Goal: Task Accomplishment & Management: Use online tool/utility

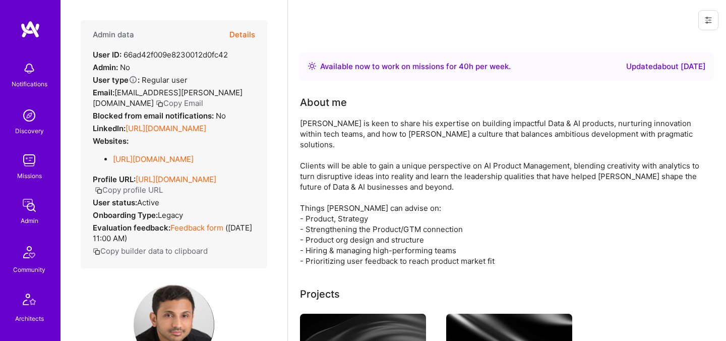
click at [243, 38] on button "Details" at bounding box center [242, 34] width 26 height 29
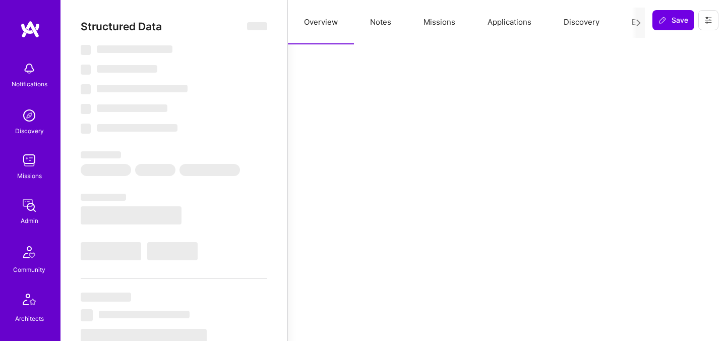
click at [630, 21] on button "Evaluation" at bounding box center [649, 22] width 69 height 44
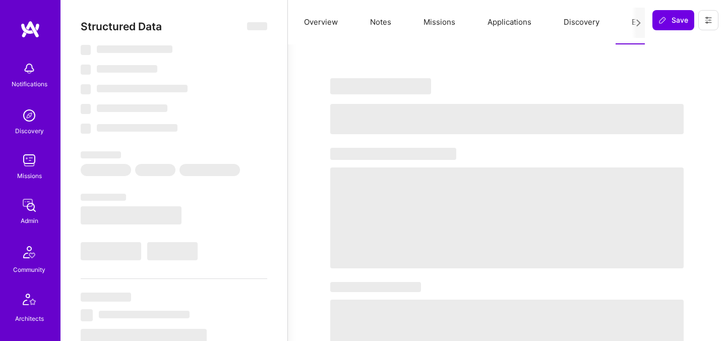
select select "Right Now"
select select "7"
select select "4"
select select "7"
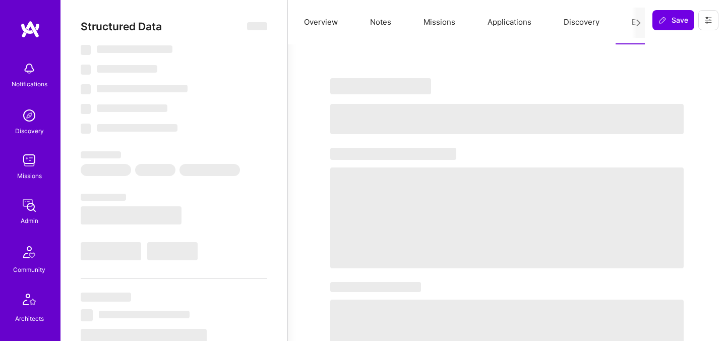
select select "US"
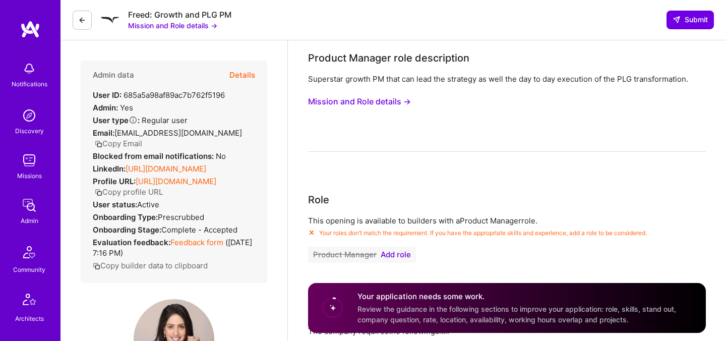
select select "US"
click at [245, 79] on button "Details" at bounding box center [242, 74] width 26 height 29
click at [245, 76] on button "Details" at bounding box center [242, 74] width 26 height 29
click at [245, 77] on button "Details" at bounding box center [242, 74] width 26 height 29
click at [80, 26] on button at bounding box center [82, 20] width 19 height 19
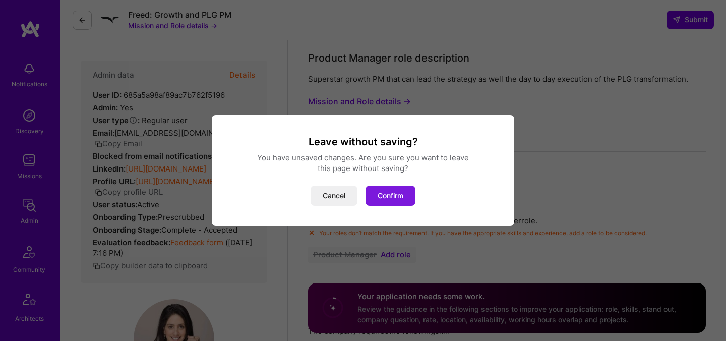
click at [383, 195] on button "Confirm" at bounding box center [390, 195] width 50 height 20
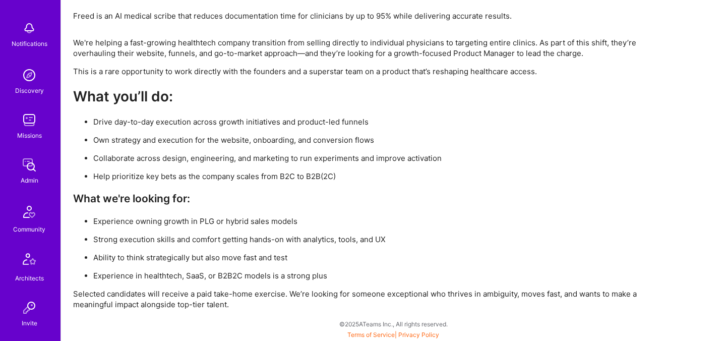
scroll to position [39, 0]
click at [29, 117] on img at bounding box center [29, 121] width 20 height 20
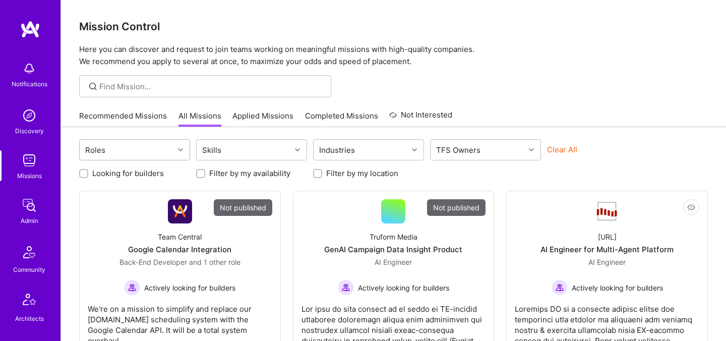
click at [154, 151] on div "Roles" at bounding box center [127, 150] width 94 height 20
type input "ש"
type input "AI P"
click at [118, 174] on div "AI Product Manager" at bounding box center [134, 175] width 99 height 11
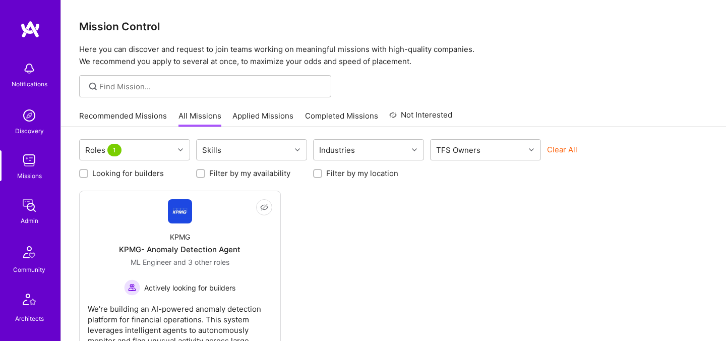
click at [464, 77] on div at bounding box center [393, 86] width 665 height 22
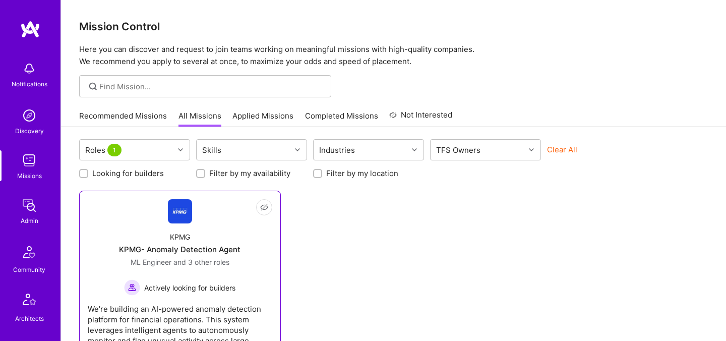
click at [238, 231] on div "KPMG KPMG- Anomaly Detection Agent ML Engineer and 3 other roles Actively looki…" at bounding box center [180, 259] width 184 height 72
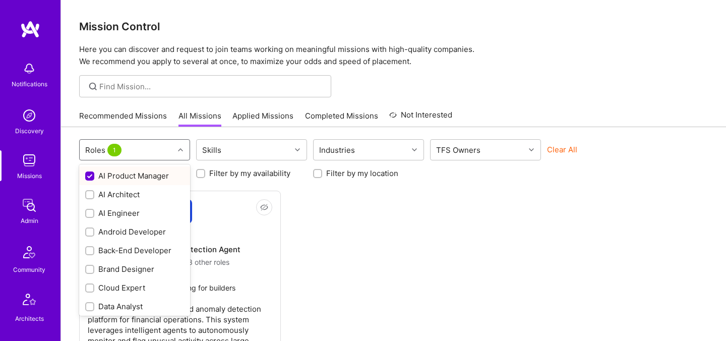
click at [146, 156] on div "Roles 1" at bounding box center [127, 150] width 94 height 20
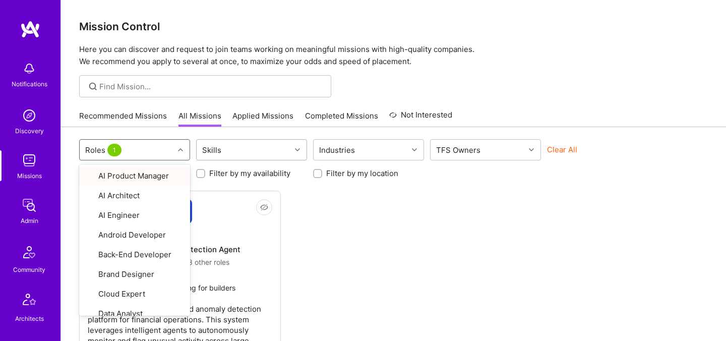
click at [222, 148] on div "Skills" at bounding box center [212, 150] width 24 height 15
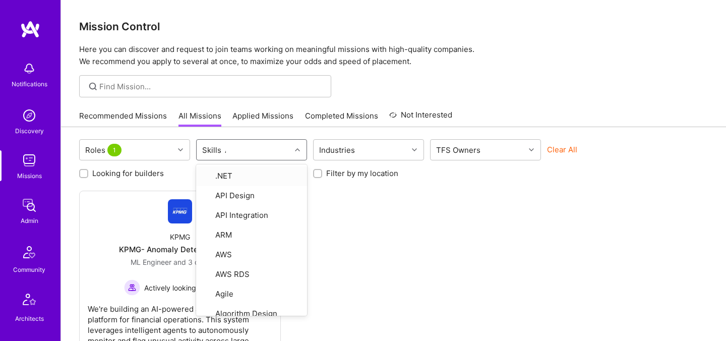
type input "AI"
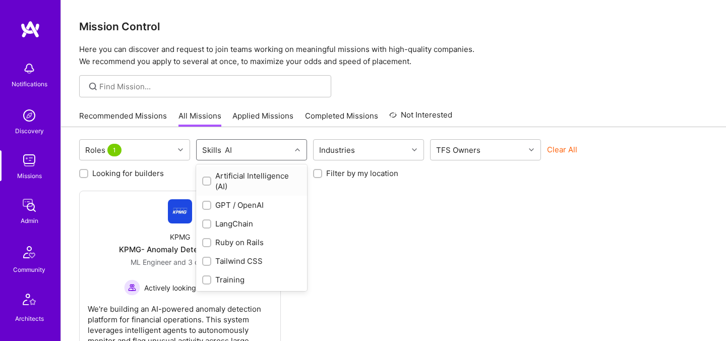
click at [209, 180] on input "checkbox" at bounding box center [207, 181] width 7 height 7
checkbox input "false"
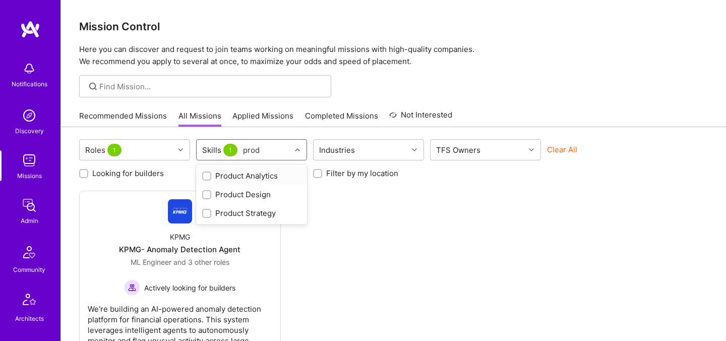
type input "produ"
click at [267, 152] on div "Skills 1" at bounding box center [244, 150] width 94 height 20
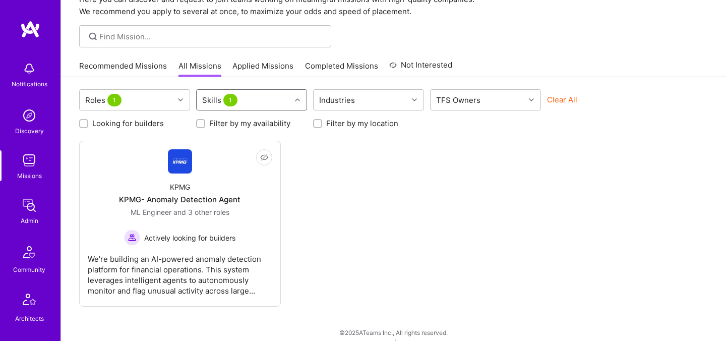
scroll to position [47, 0]
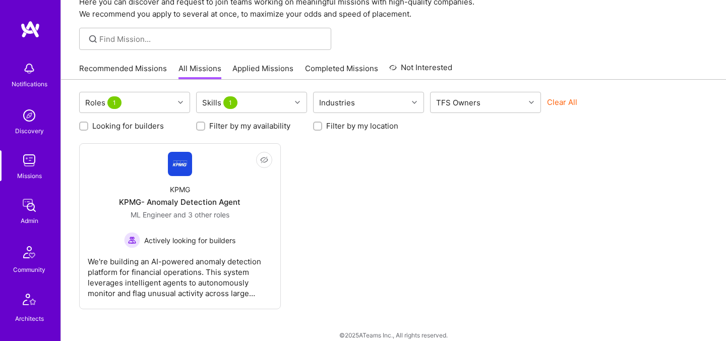
click at [331, 70] on link "Completed Missions" at bounding box center [341, 71] width 73 height 17
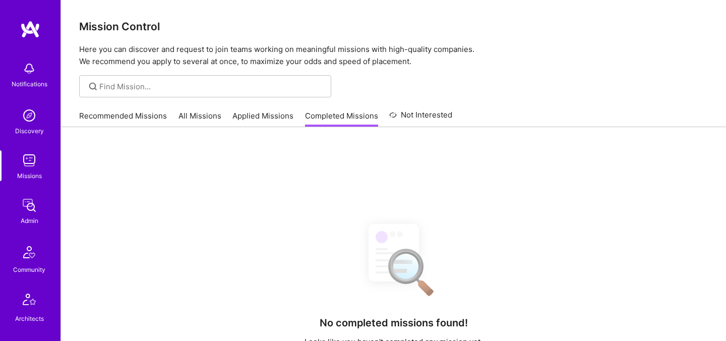
click at [258, 111] on link "Applied Missions" at bounding box center [262, 118] width 61 height 17
click at [142, 118] on link "Recommended Missions" at bounding box center [123, 118] width 88 height 17
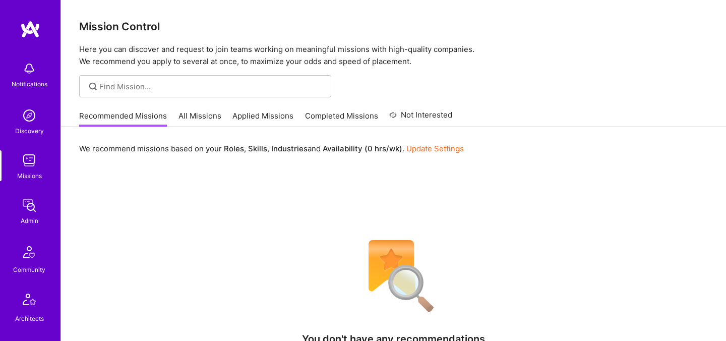
click at [198, 117] on link "All Missions" at bounding box center [199, 118] width 43 height 17
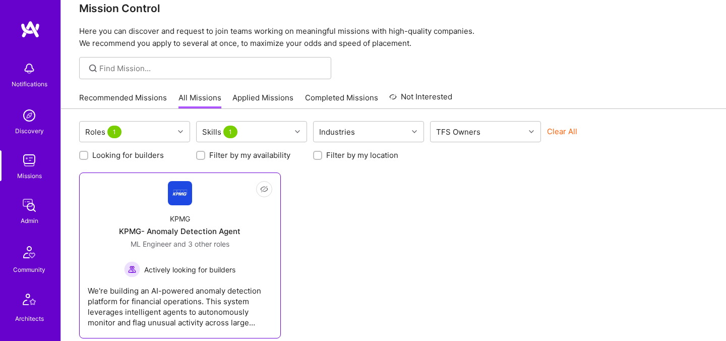
scroll to position [59, 0]
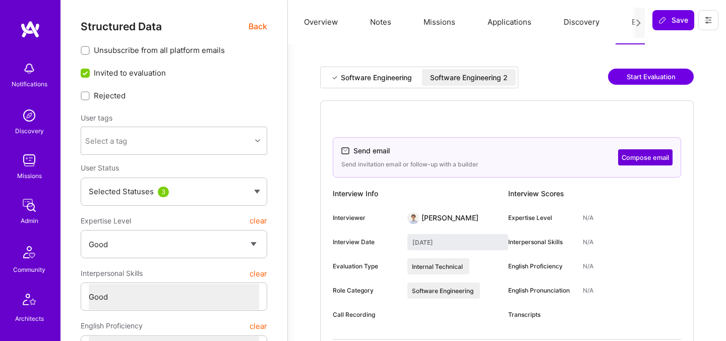
select select "4"
select select "6"
select select "US"
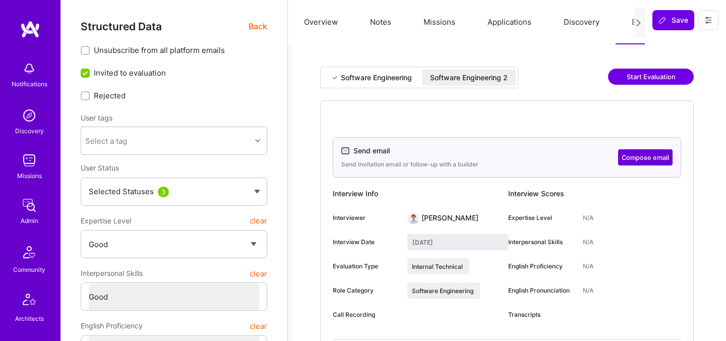
select select "Right Now"
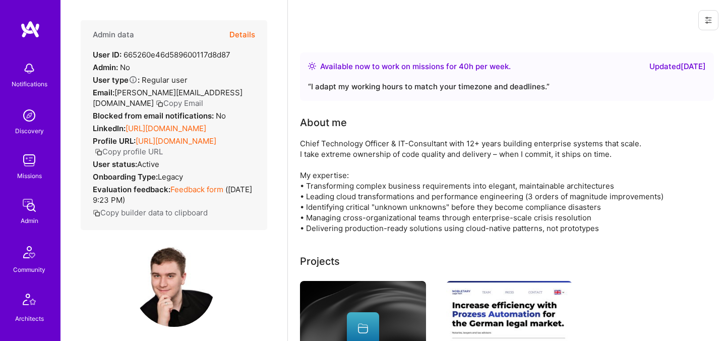
click at [250, 36] on button "Details" at bounding box center [242, 34] width 26 height 29
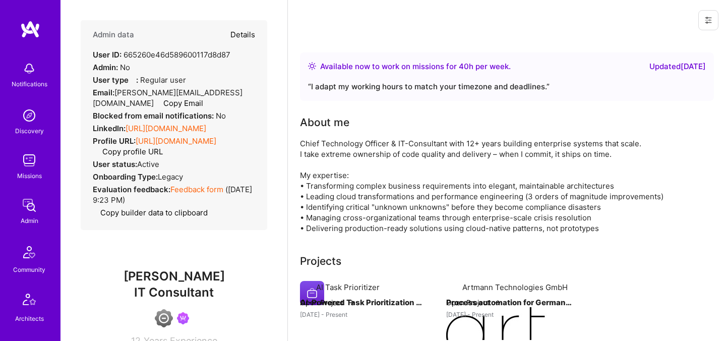
type textarea "x"
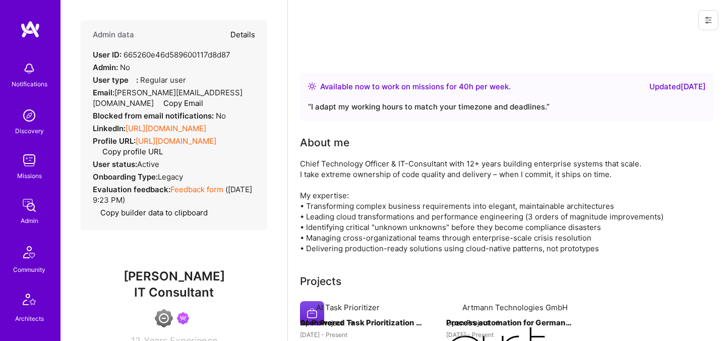
select select "4"
select select "6"
select select "US"
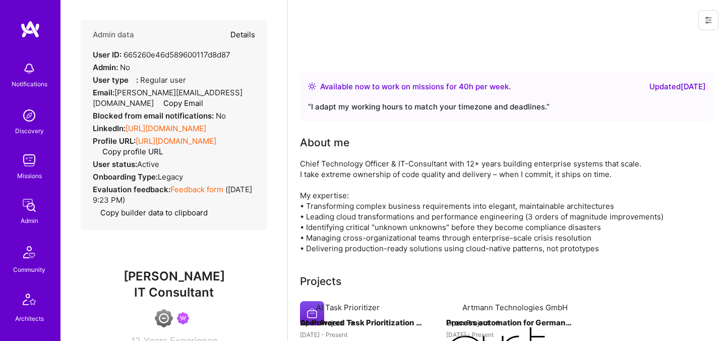
select select "Right Now"
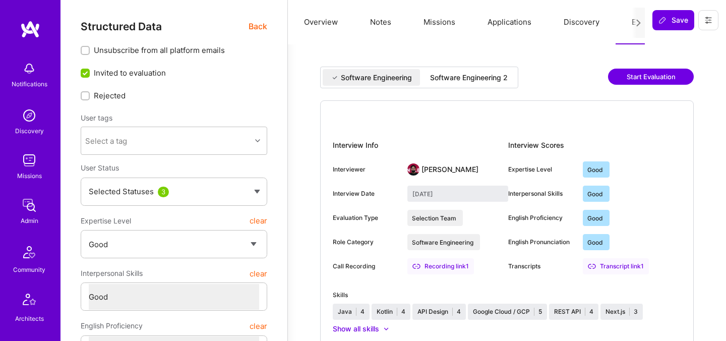
click at [637, 74] on button "Start Evaluation" at bounding box center [651, 77] width 86 height 16
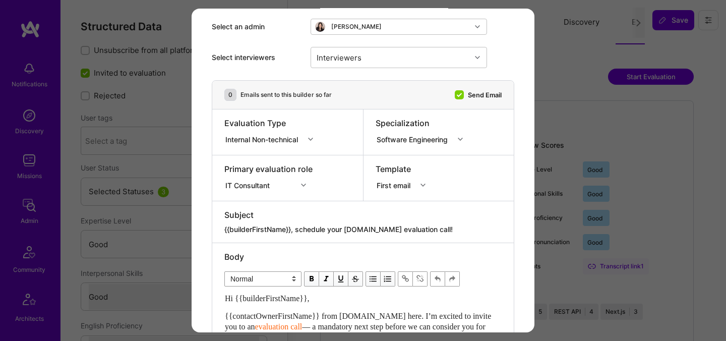
scroll to position [32, 0]
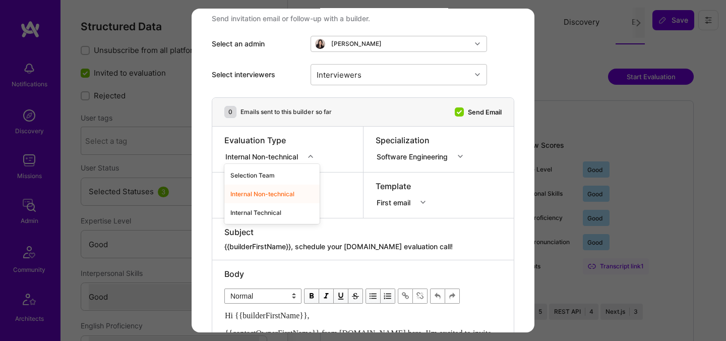
click at [292, 159] on div "Internal Non-technical" at bounding box center [263, 156] width 77 height 11
click at [267, 212] on div "Internal Technical" at bounding box center [271, 212] width 95 height 19
click at [402, 207] on div "First email" at bounding box center [396, 202] width 38 height 11
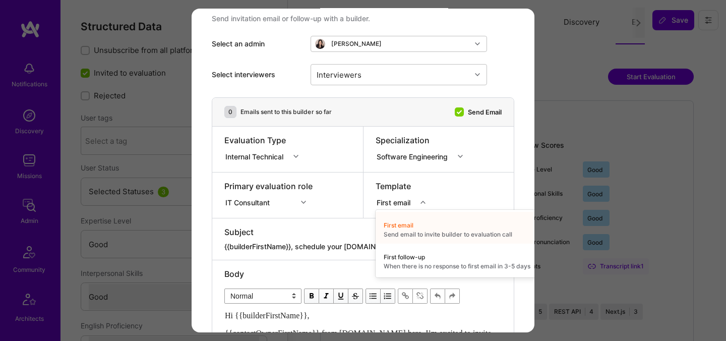
click at [289, 150] on div "Internal Technical" at bounding box center [256, 156] width 65 height 13
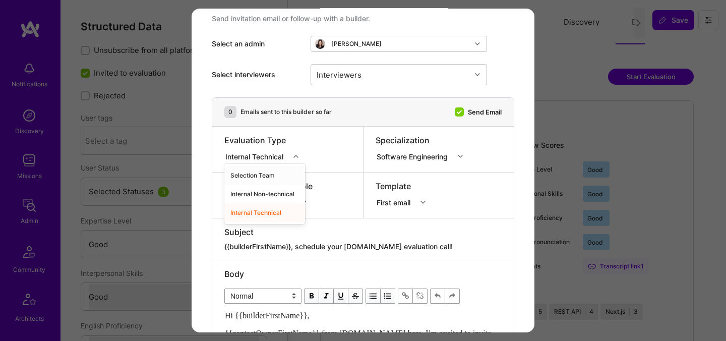
click at [268, 176] on div "Selection Team" at bounding box center [264, 175] width 81 height 19
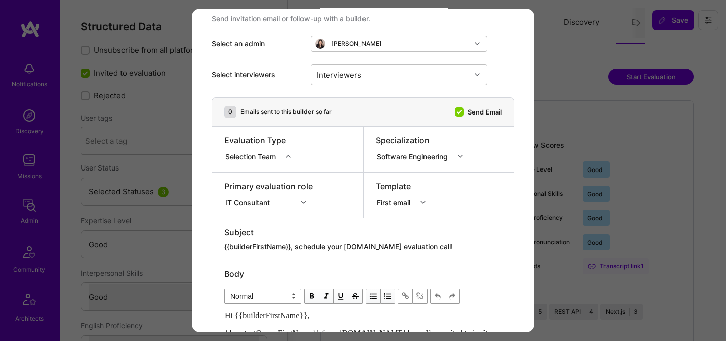
click at [391, 195] on div "Template First email" at bounding box center [404, 192] width 56 height 25
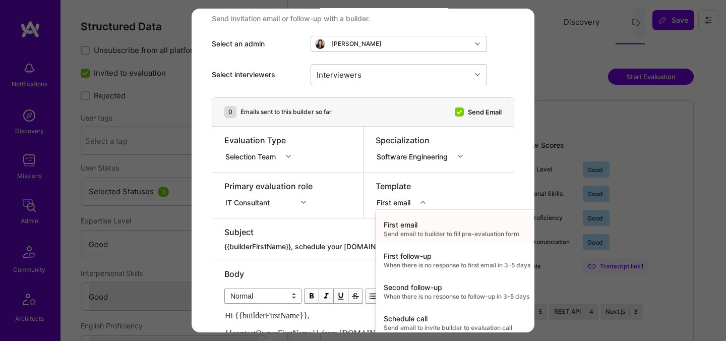
click at [393, 201] on div "First email" at bounding box center [396, 202] width 38 height 11
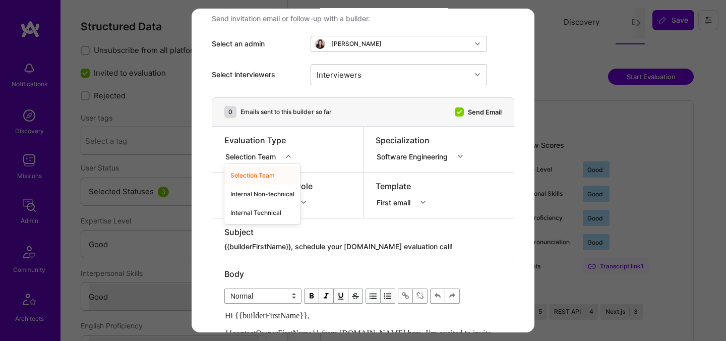
click at [283, 158] on div "modal" at bounding box center [290, 156] width 16 height 13
click at [257, 209] on div "Internal Technical" at bounding box center [262, 212] width 76 height 19
click at [302, 202] on div "IT Consultant" at bounding box center [268, 201] width 88 height 10
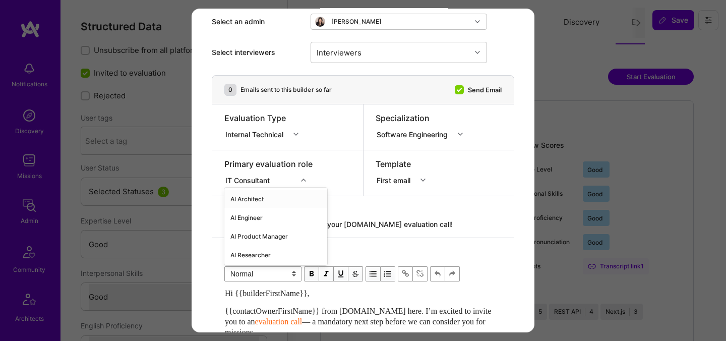
scroll to position [56, 0]
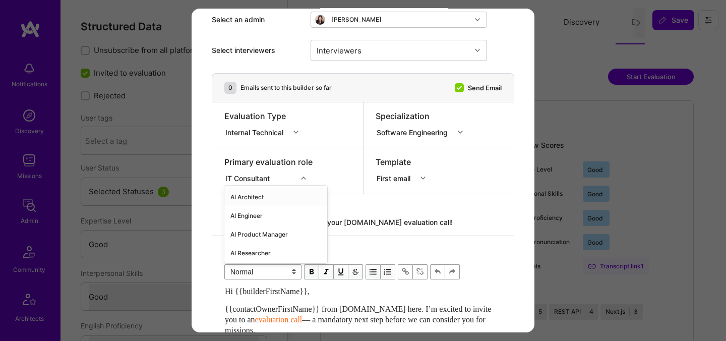
click at [270, 197] on div "AI Architect" at bounding box center [275, 197] width 103 height 19
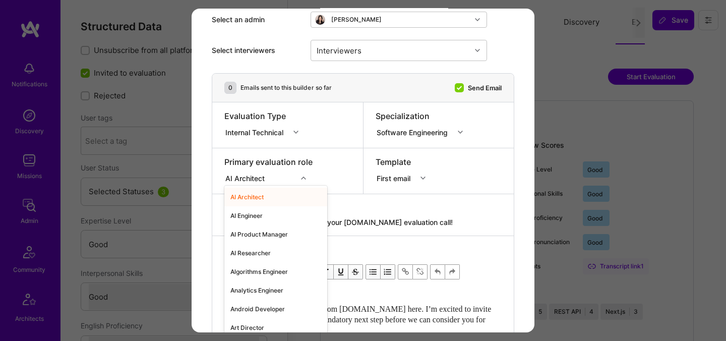
click at [272, 176] on div "AI Architect" at bounding box center [260, 177] width 73 height 13
click at [246, 216] on div "AI Engineer" at bounding box center [275, 215] width 103 height 19
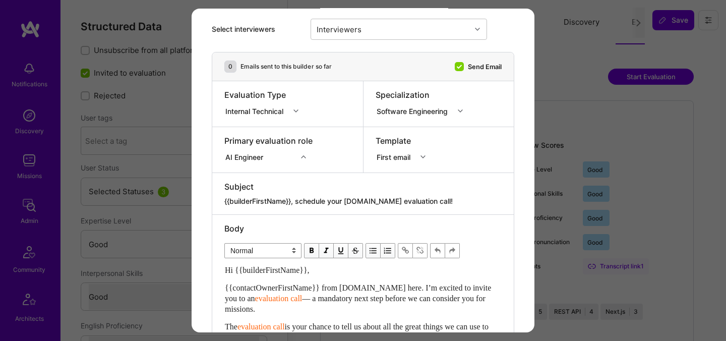
scroll to position [85, 0]
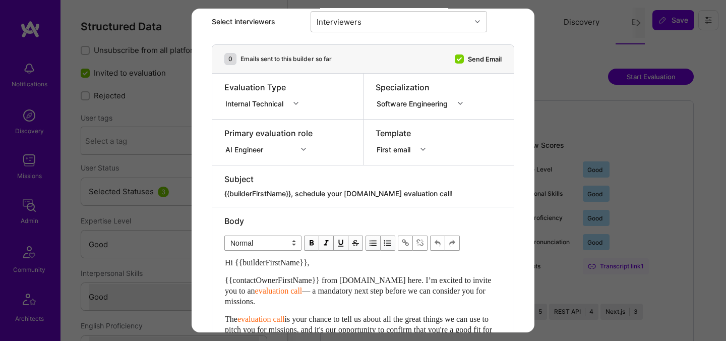
click at [337, 190] on textarea "{{builderFirstName}}, schedule your [DOMAIN_NAME] evaluation call!" at bounding box center [362, 194] width 277 height 10
click at [337, 191] on textarea "{{builderFirstName}}, schedule your [DOMAIN_NAME] evaluation call!" at bounding box center [362, 194] width 277 height 10
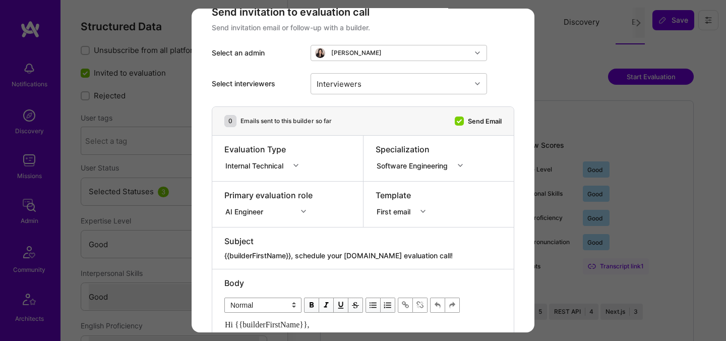
scroll to position [9, 0]
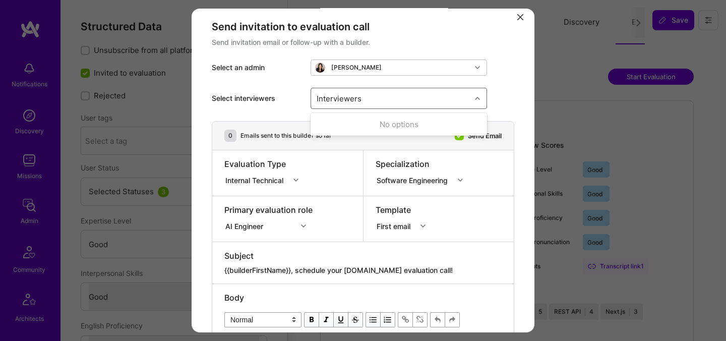
click at [372, 104] on div "Interviewers" at bounding box center [391, 98] width 160 height 20
type input "pedr"
click at [331, 123] on div "[PERSON_NAME]" at bounding box center [399, 124] width 164 height 11
checkbox input "true"
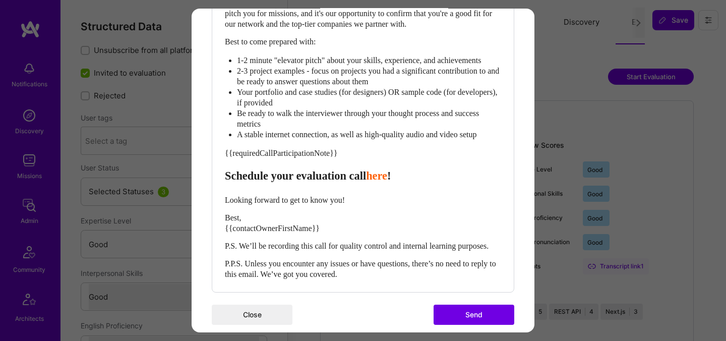
scroll to position [434, 0]
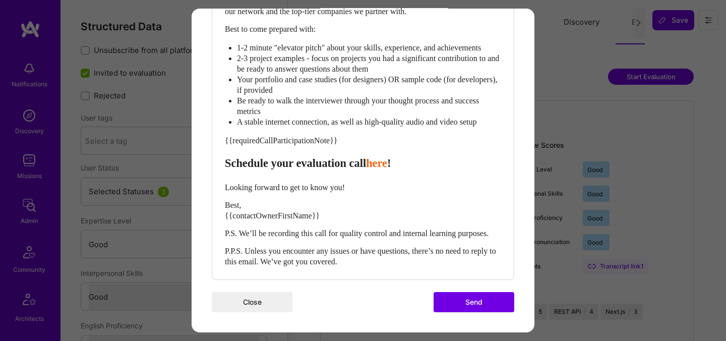
click at [258, 300] on button "Close" at bounding box center [252, 302] width 81 height 20
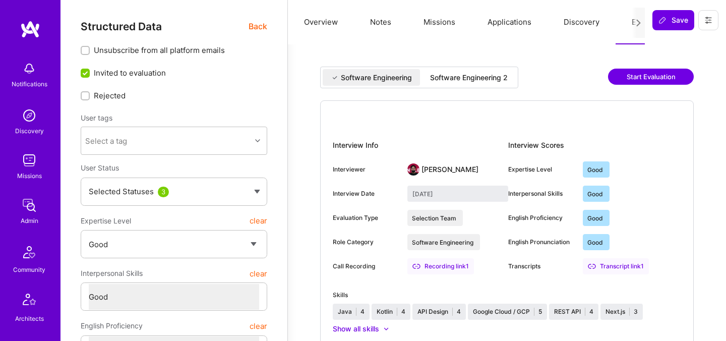
click at [480, 77] on div "Software Engineering 2" at bounding box center [469, 78] width 78 height 10
type input "[DATE]"
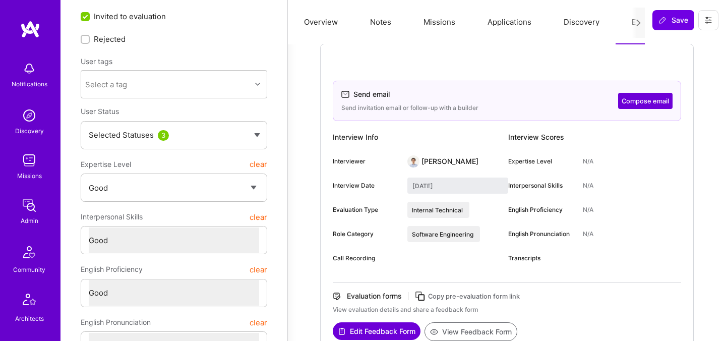
scroll to position [58, 0]
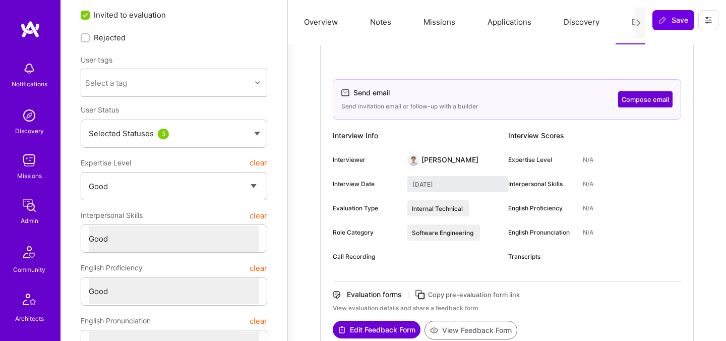
click at [641, 100] on button "Compose email" at bounding box center [645, 99] width 54 height 16
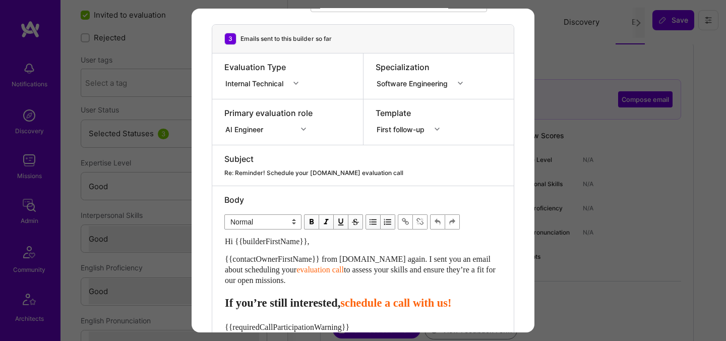
scroll to position [134, 0]
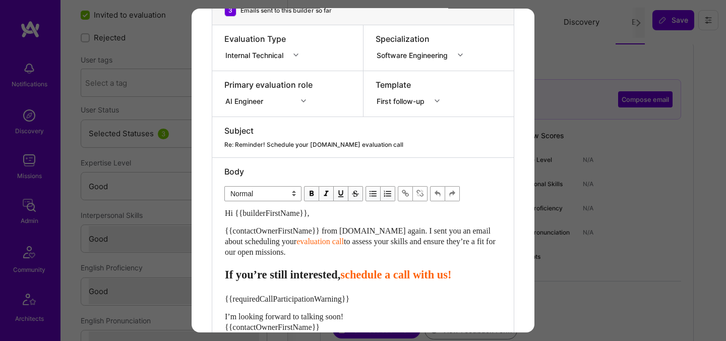
click at [333, 142] on div "Re: Reminder! Schedule your [DOMAIN_NAME] evaluation call" at bounding box center [362, 144] width 277 height 9
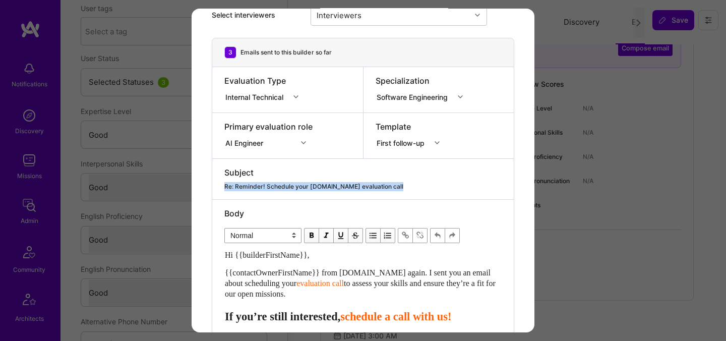
scroll to position [59, 0]
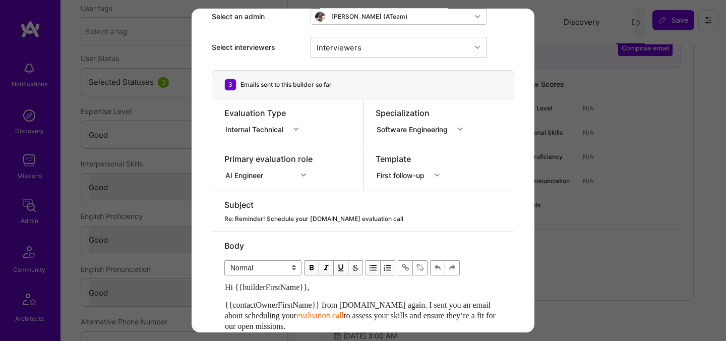
click at [553, 49] on div "Send invitation to evaluation call Send invitation email or follow-up with a bu…" at bounding box center [363, 170] width 726 height 341
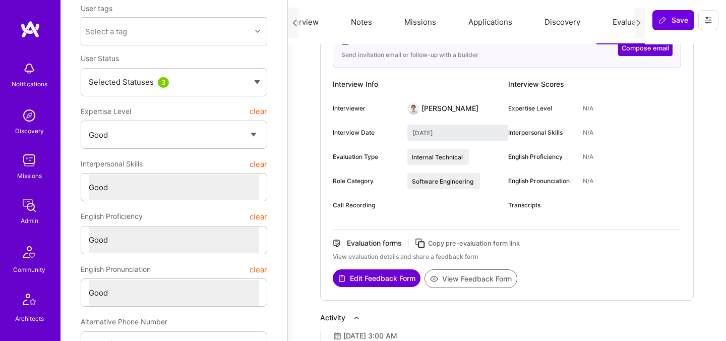
scroll to position [0, 38]
click at [595, 23] on button "Evaluation" at bounding box center [611, 22] width 69 height 44
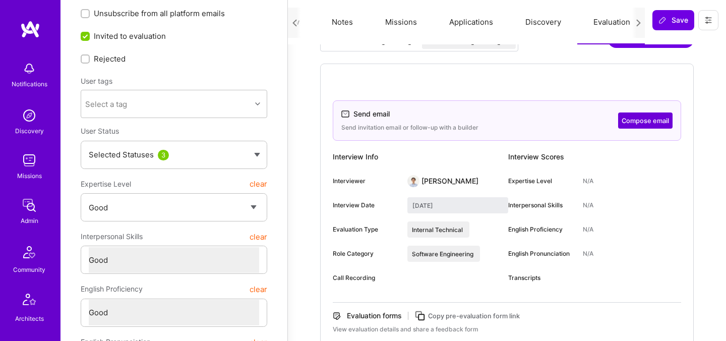
scroll to position [0, 0]
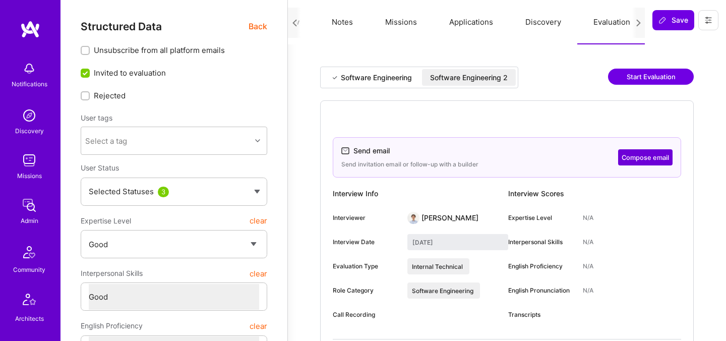
click at [633, 80] on button "Start Evaluation" at bounding box center [651, 77] width 86 height 16
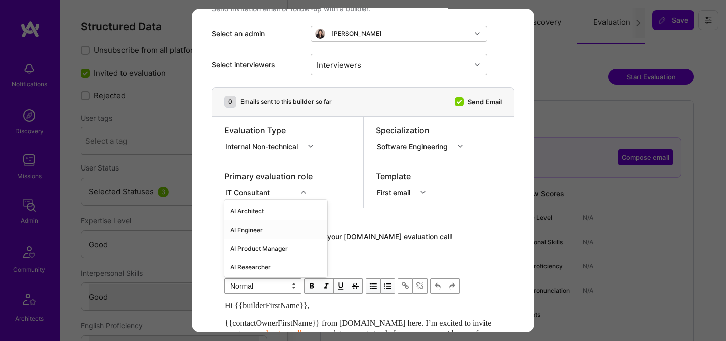
click at [280, 196] on div "option AI Engineer focused, 2 of 70. 70 results available. Use Up and Down to c…" at bounding box center [268, 190] width 88 height 10
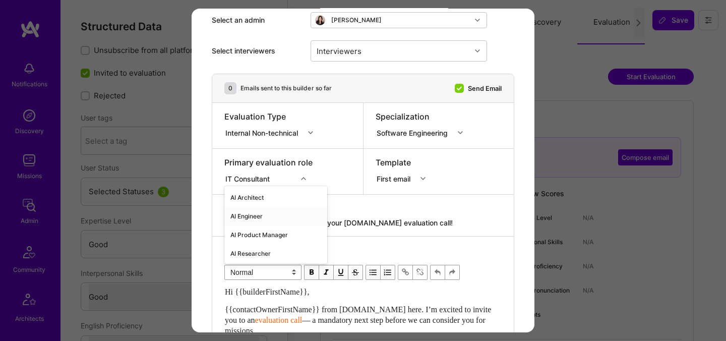
scroll to position [56, 0]
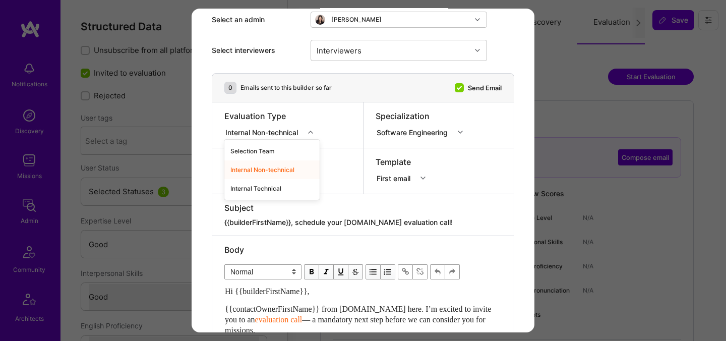
click at [274, 138] on div "Internal Non-technical" at bounding box center [264, 132] width 80 height 13
click at [269, 189] on div "Internal Technical" at bounding box center [271, 188] width 95 height 19
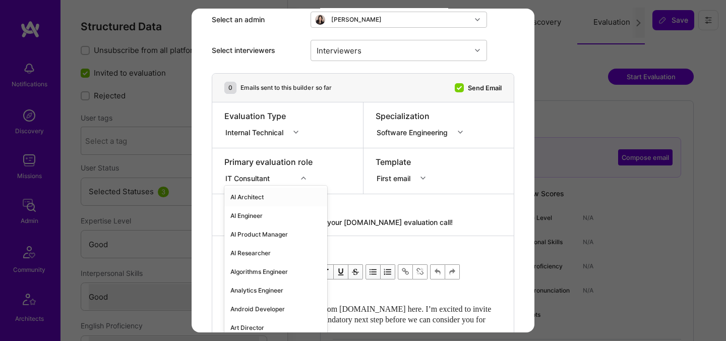
click at [263, 181] on div "IT Consultant" at bounding box center [249, 177] width 48 height 11
click at [250, 217] on div "AI Engineer" at bounding box center [275, 215] width 103 height 19
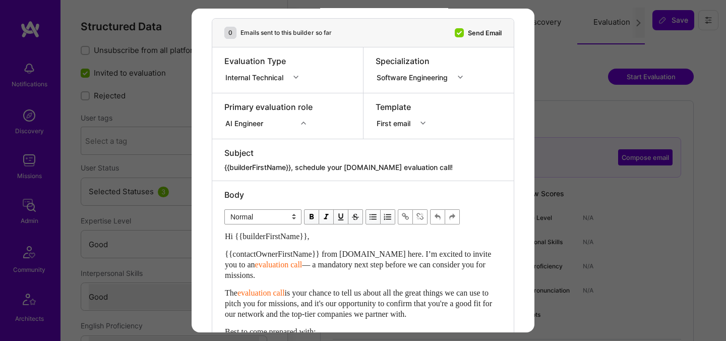
scroll to position [151, 0]
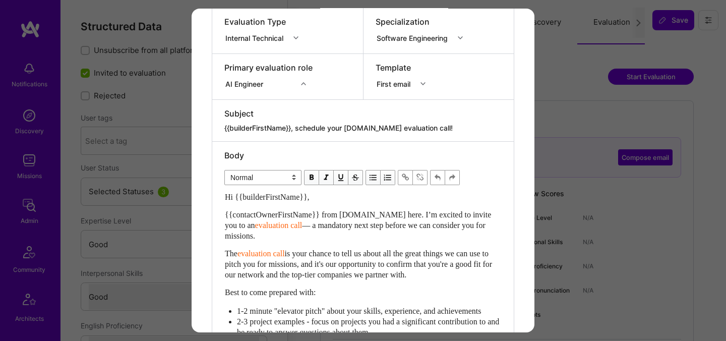
click at [253, 88] on div "AI Engineer" at bounding box center [246, 83] width 42 height 11
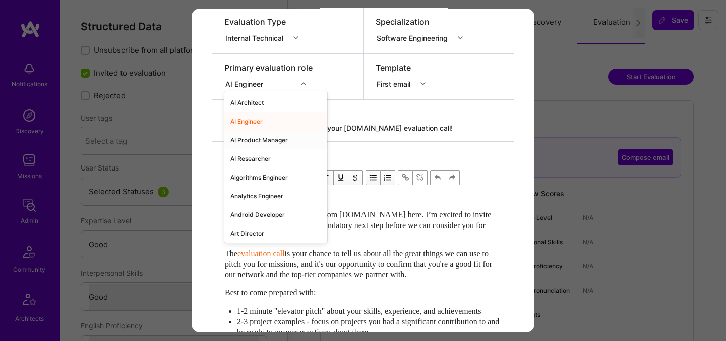
click at [254, 142] on div "AI Product Manager" at bounding box center [275, 140] width 103 height 19
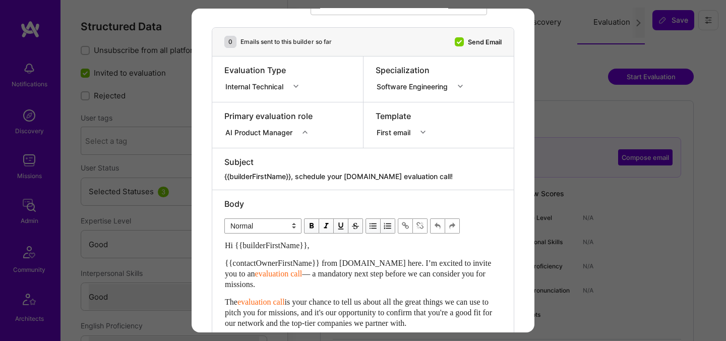
scroll to position [100, 0]
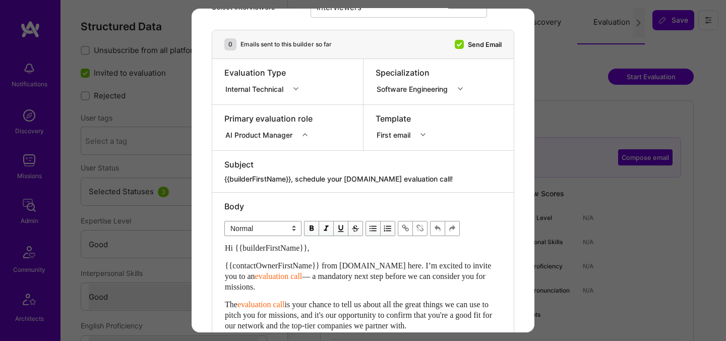
click at [421, 86] on div "Software Engineering" at bounding box center [414, 88] width 75 height 11
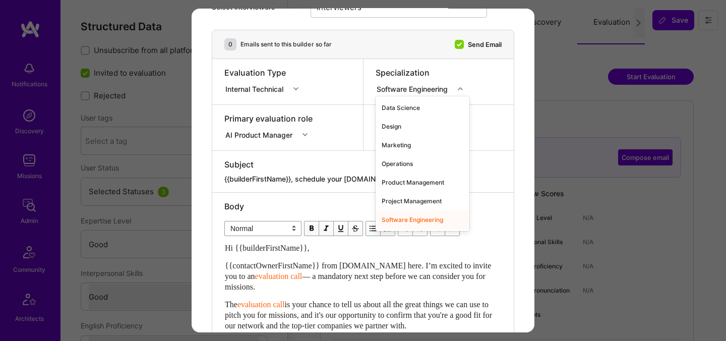
click at [422, 219] on div "Software Engineering" at bounding box center [423, 219] width 94 height 19
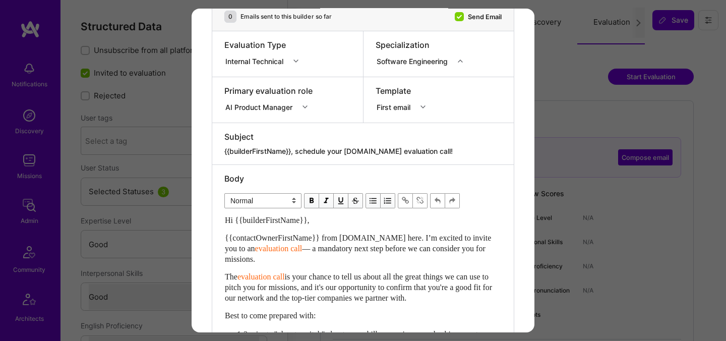
scroll to position [78, 0]
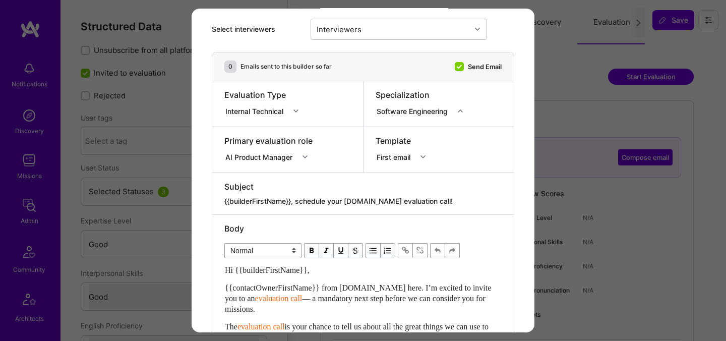
click at [437, 113] on div "Software Engineering" at bounding box center [414, 110] width 75 height 11
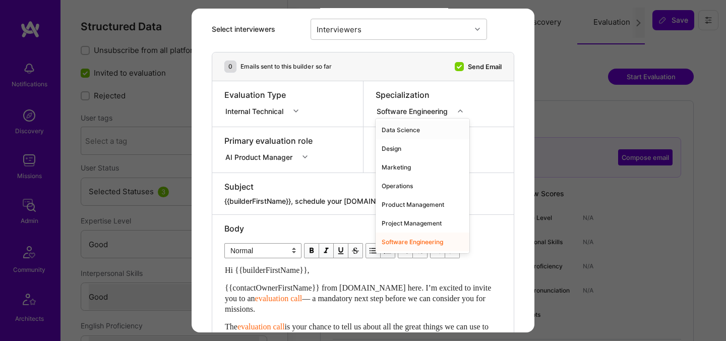
click at [406, 127] on div "Data Science" at bounding box center [423, 129] width 94 height 19
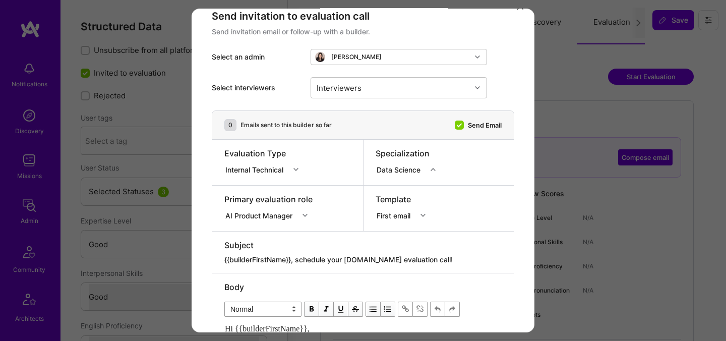
scroll to position [0, 0]
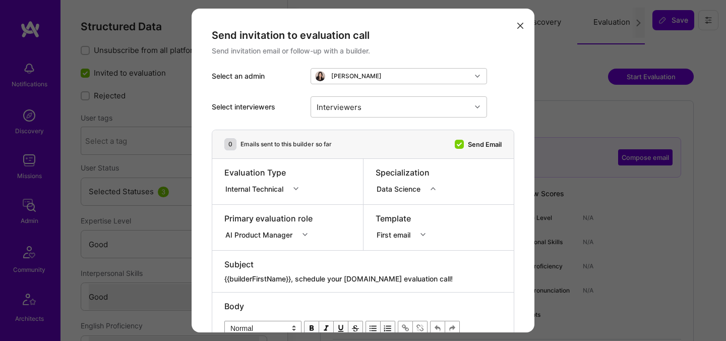
click at [392, 192] on div "Data Science" at bounding box center [401, 188] width 48 height 11
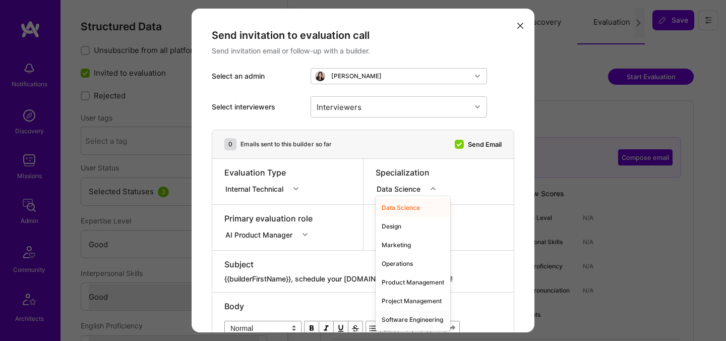
click at [406, 317] on div "Software Engineering" at bounding box center [413, 319] width 75 height 19
click at [433, 192] on div "Software Engineering" at bounding box center [414, 188] width 75 height 11
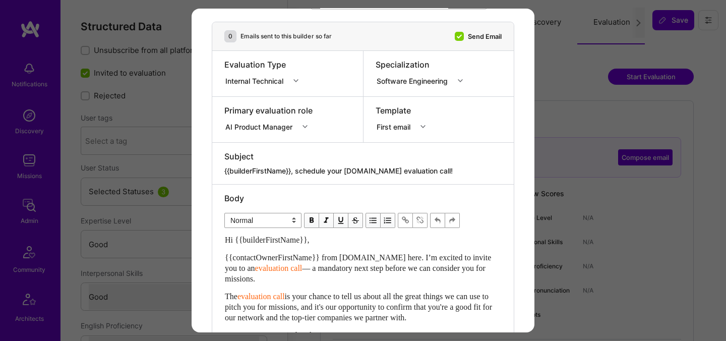
click at [482, 215] on div "Normal Heading Large Heading Medium Heading Small Normal" at bounding box center [362, 221] width 277 height 26
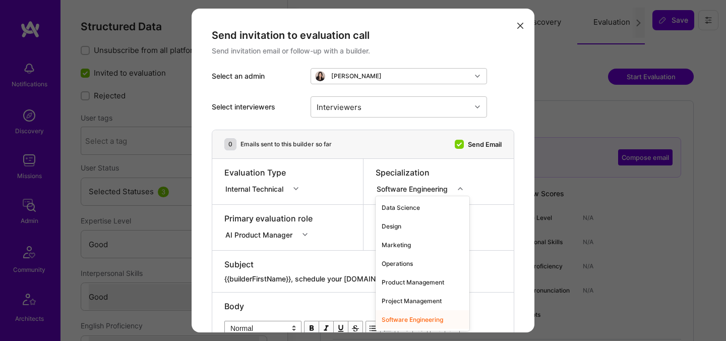
click at [448, 188] on div "Software Engineering" at bounding box center [414, 188] width 75 height 11
click at [430, 208] on div "Data Science" at bounding box center [423, 207] width 94 height 19
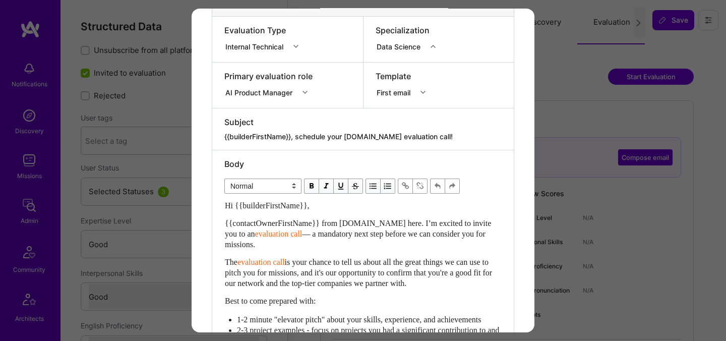
scroll to position [134, 0]
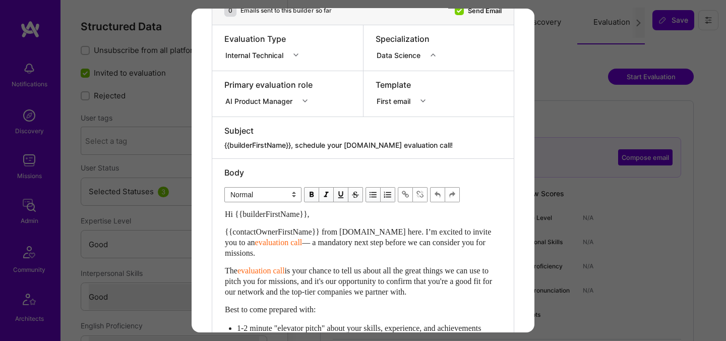
click at [401, 99] on div "First email" at bounding box center [396, 100] width 38 height 11
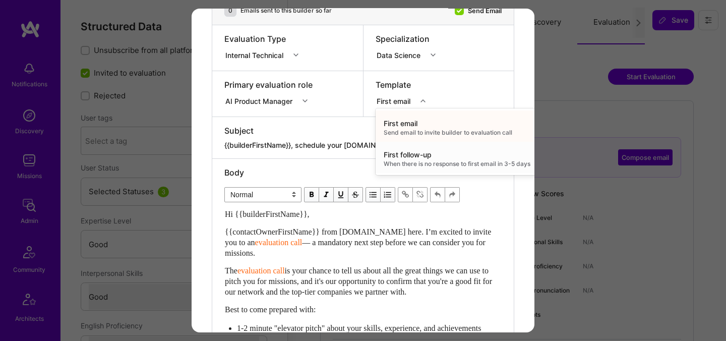
click at [404, 152] on div "First follow-up" at bounding box center [457, 155] width 147 height 10
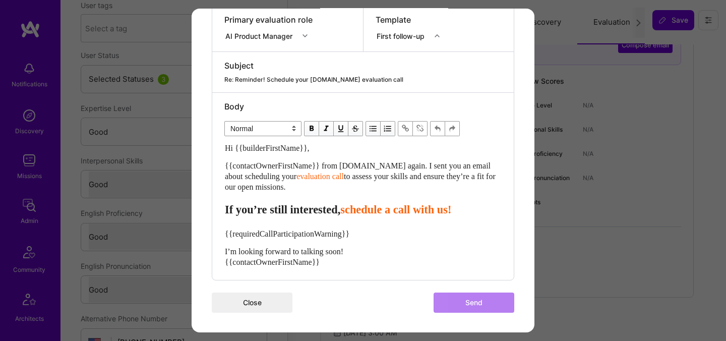
scroll to position [198, 0]
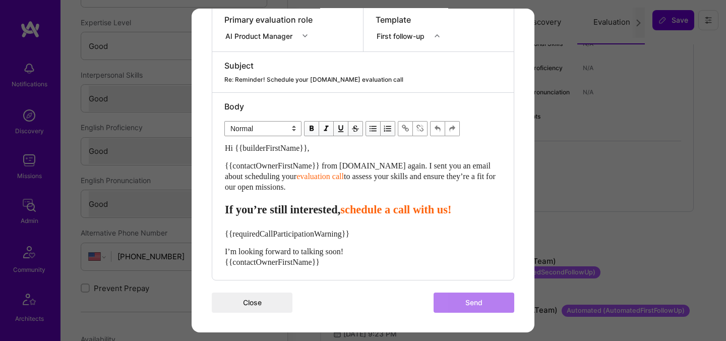
click at [264, 300] on button "Close" at bounding box center [252, 302] width 81 height 20
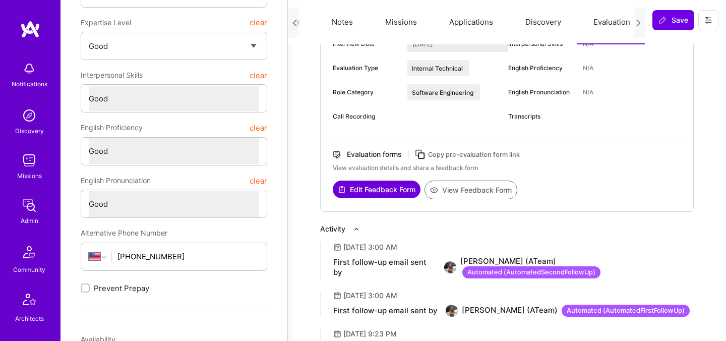
scroll to position [0, 0]
